Goal: Task Accomplishment & Management: Manage account settings

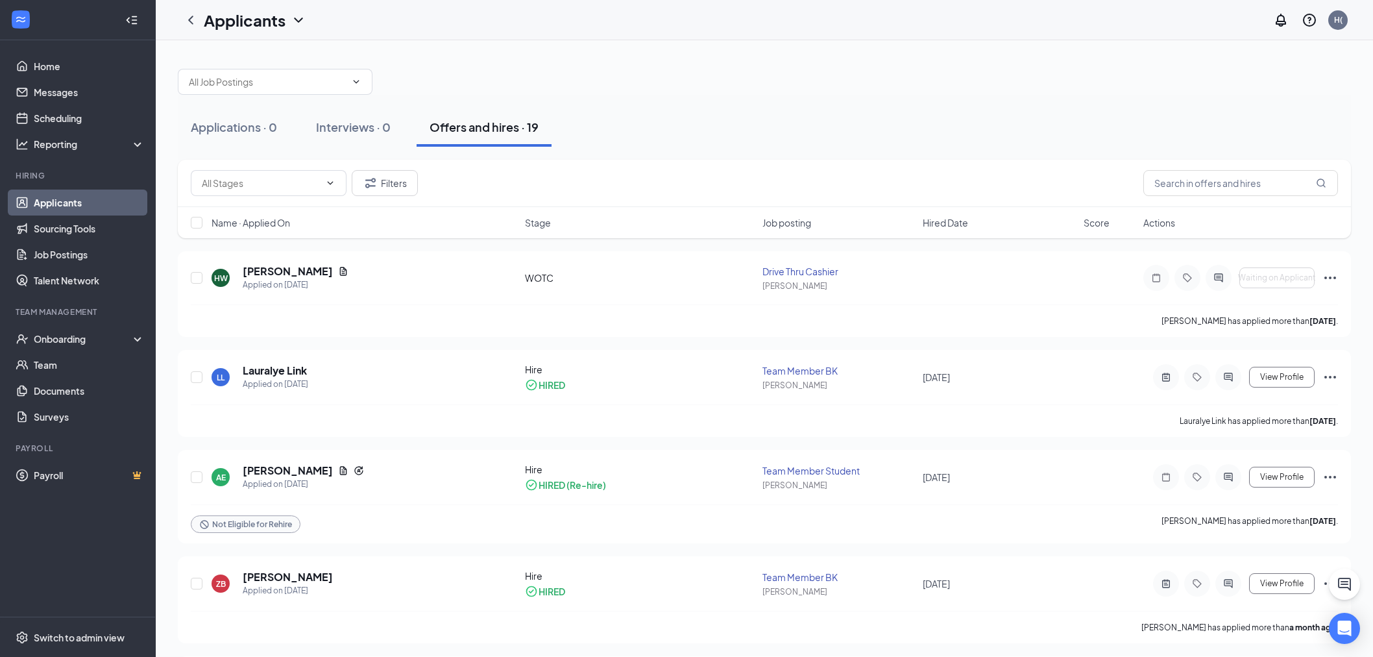
click at [607, 81] on div at bounding box center [764, 75] width 1173 height 39
click at [727, 73] on div at bounding box center [764, 75] width 1173 height 39
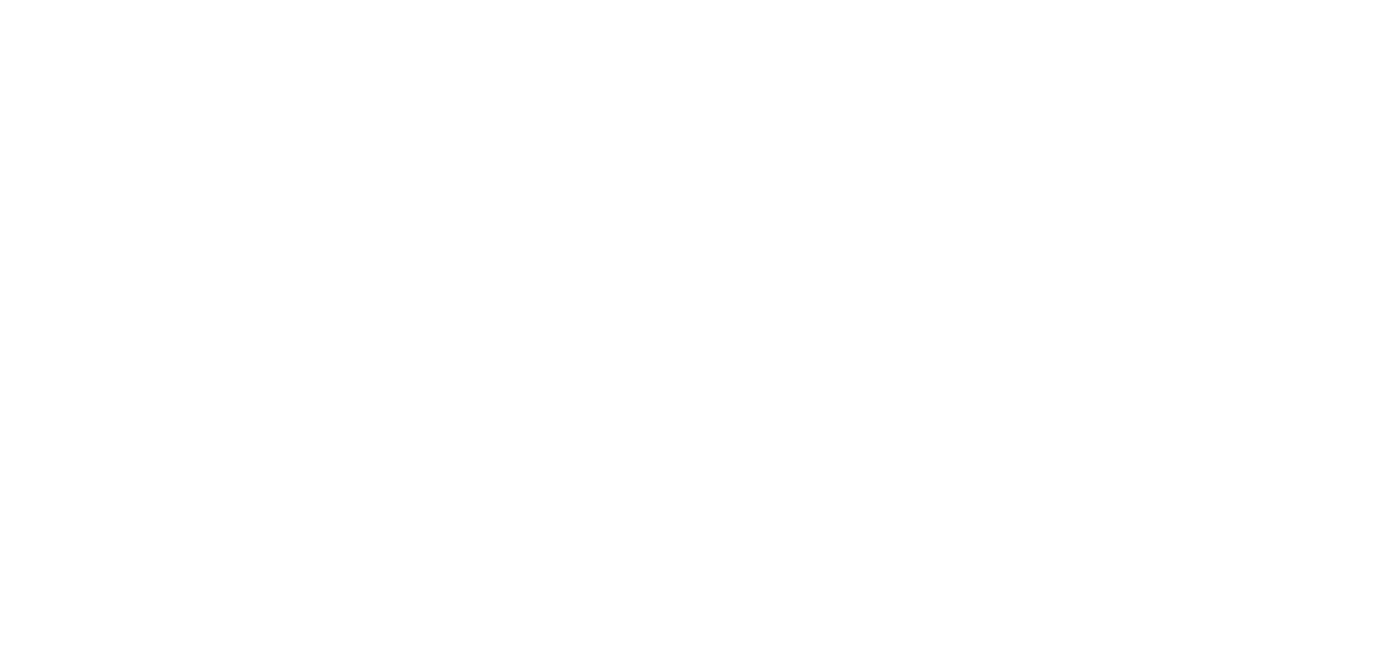
click at [642, 97] on body at bounding box center [692, 328] width 1384 height 657
